Goal: Information Seeking & Learning: Learn about a topic

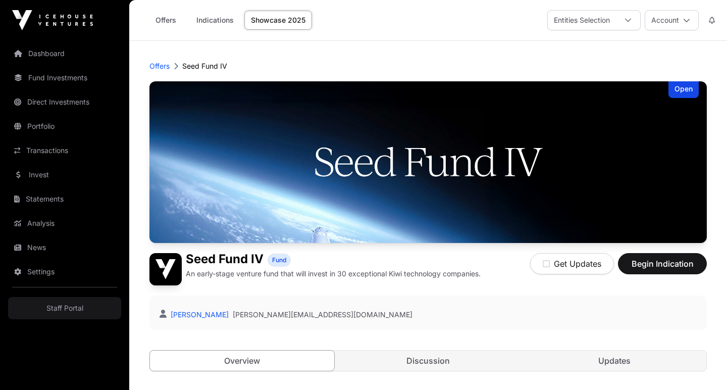
drag, startPoint x: 271, startPoint y: 18, endPoint x: 274, endPoint y: 23, distance: 5.5
click at [272, 19] on link "Showcase 2025" at bounding box center [278, 20] width 68 height 19
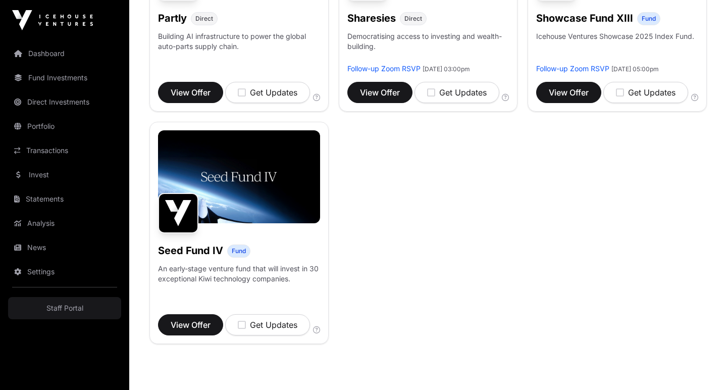
scroll to position [705, 0]
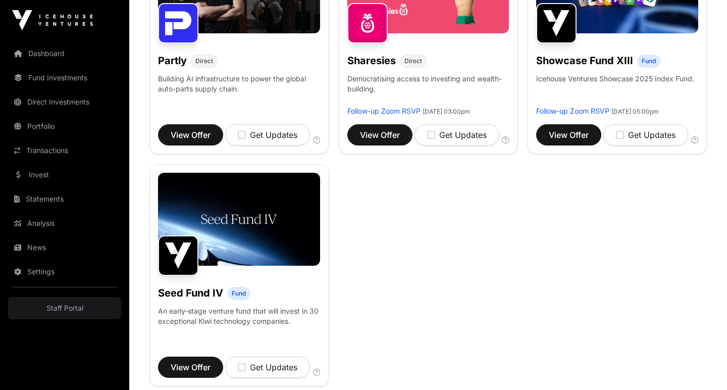
click at [572, 131] on span "View Offer" at bounding box center [569, 135] width 40 height 12
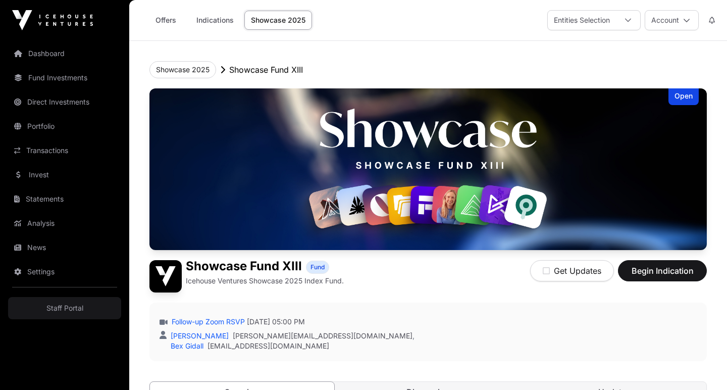
scroll to position [2, 0]
